Goal: Task Accomplishment & Management: Manage account settings

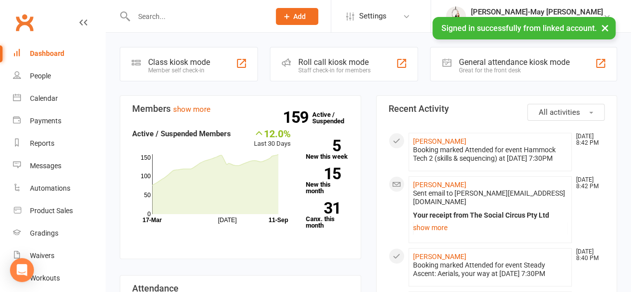
click at [253, 13] on input "text" at bounding box center [197, 16] width 132 height 14
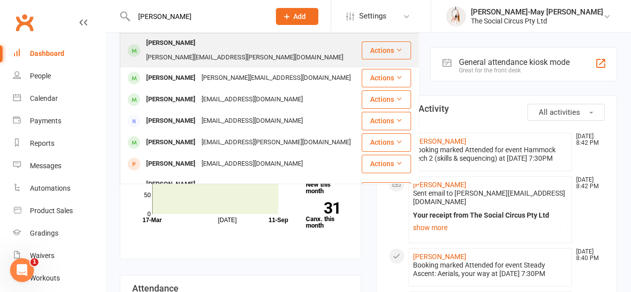
type input "[PERSON_NAME]"
click at [213, 50] on div "[PERSON_NAME][EMAIL_ADDRESS][PERSON_NAME][DOMAIN_NAME]" at bounding box center [244, 57] width 203 height 14
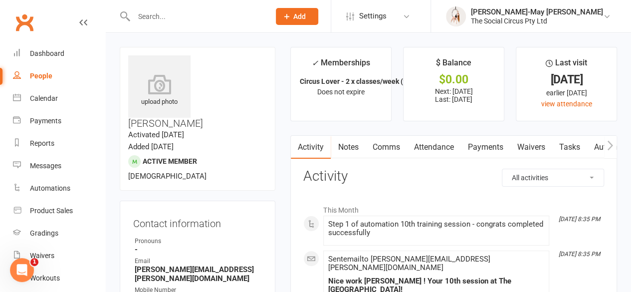
click at [493, 151] on link "Payments" at bounding box center [484, 147] width 49 height 23
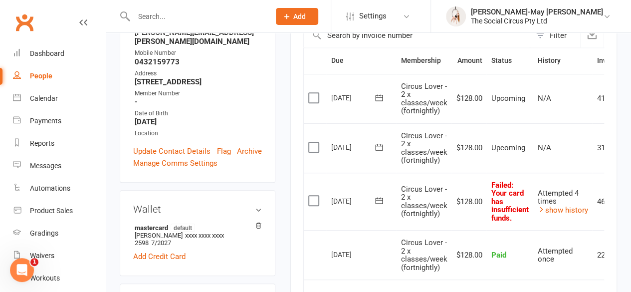
scroll to position [240, 0]
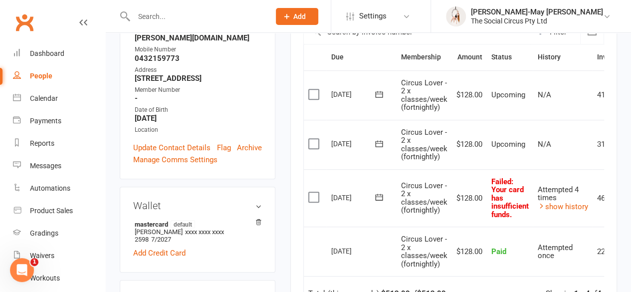
click at [313, 196] on label at bounding box center [314, 197] width 13 height 10
click at [313, 192] on input "checkbox" at bounding box center [311, 192] width 6 height 0
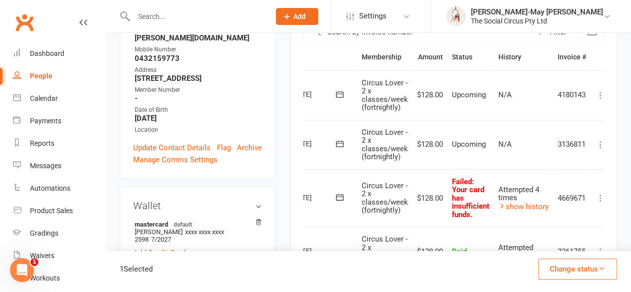
scroll to position [0, 50]
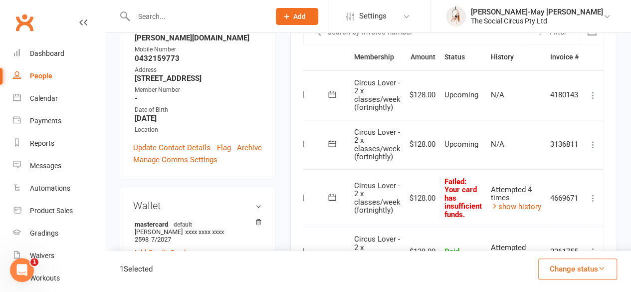
click at [595, 196] on icon at bounding box center [593, 198] width 10 height 10
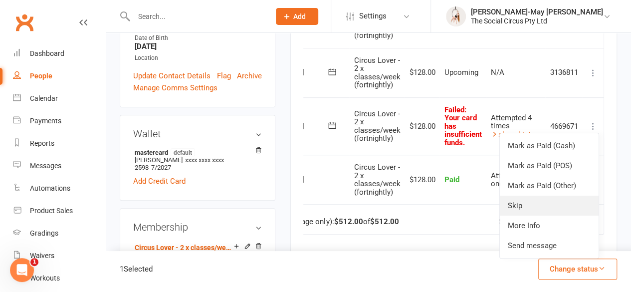
scroll to position [313, 0]
click at [523, 223] on link "More Info" at bounding box center [549, 225] width 99 height 20
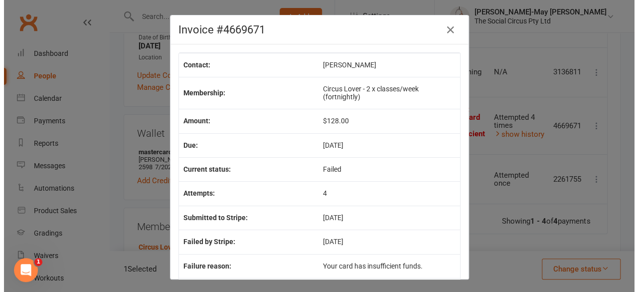
scroll to position [0, 45]
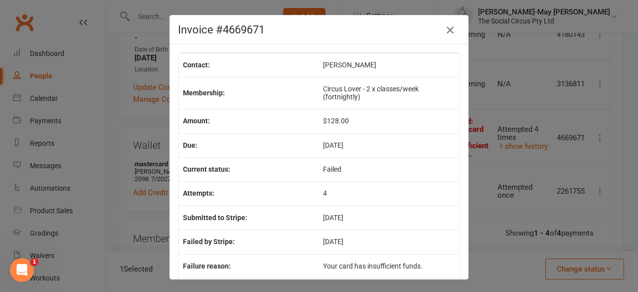
click at [446, 31] on icon "button" at bounding box center [450, 30] width 12 height 12
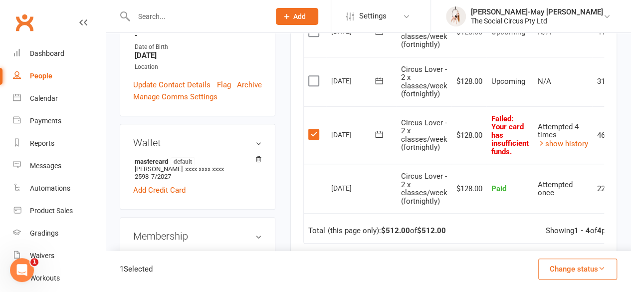
scroll to position [306, 0]
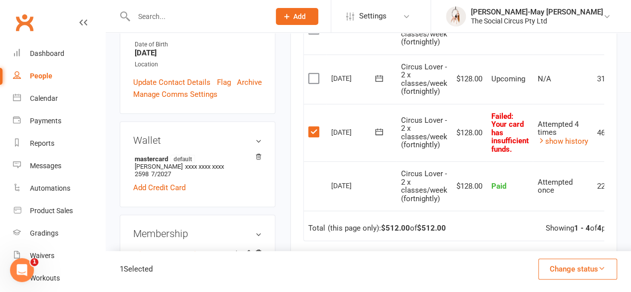
click at [380, 131] on icon at bounding box center [379, 132] width 10 height 10
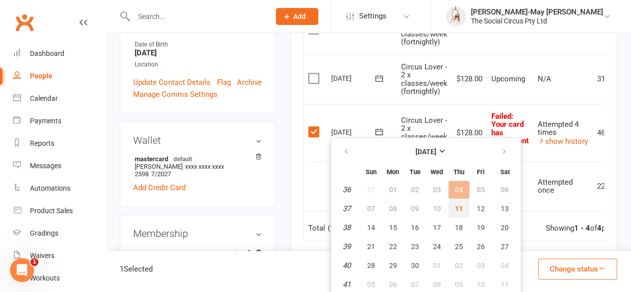
click at [461, 210] on span "11" at bounding box center [459, 208] width 8 height 8
